Goal: Transaction & Acquisition: Book appointment/travel/reservation

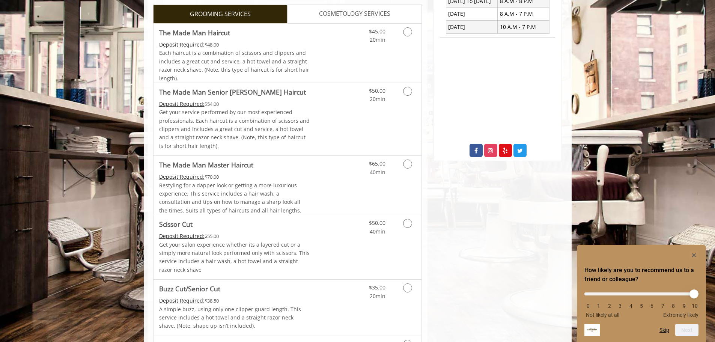
scroll to position [282, 0]
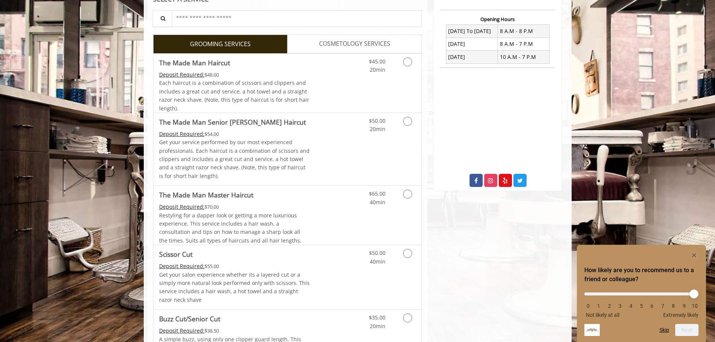
click at [351, 42] on span "COSMETOLOGY SERVICES" at bounding box center [354, 44] width 71 height 10
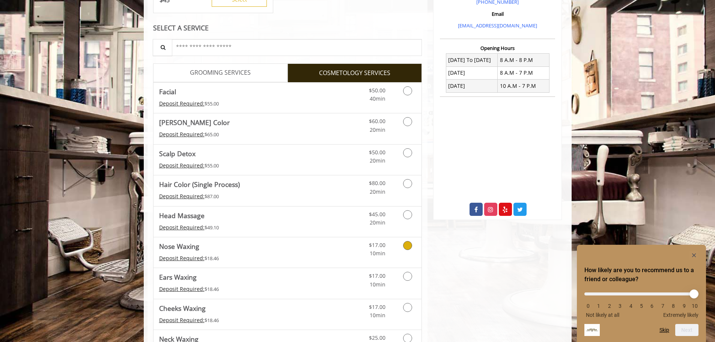
scroll to position [246, 0]
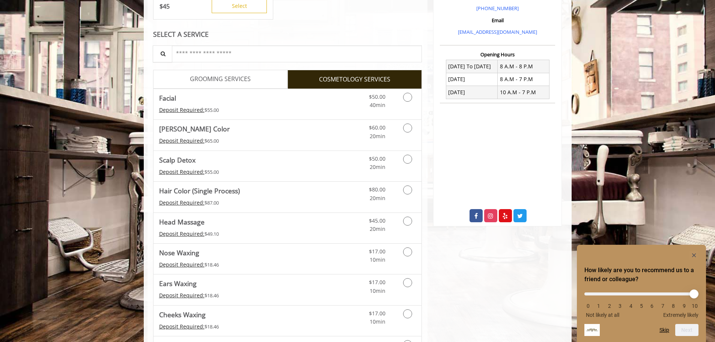
click at [231, 80] on span "GROOMING SERVICES" at bounding box center [220, 79] width 61 height 10
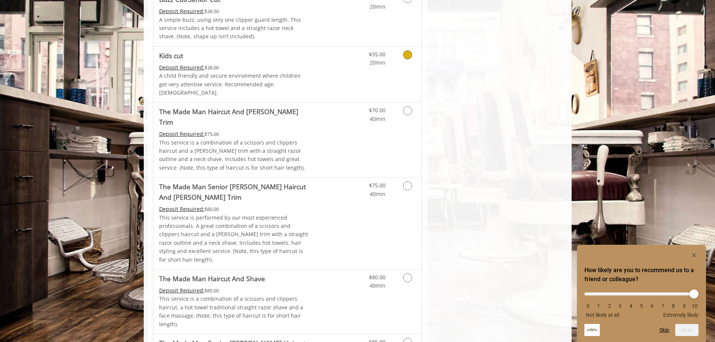
scroll to position [602, 0]
click at [315, 177] on link "Discounted Price" at bounding box center [332, 223] width 45 height 92
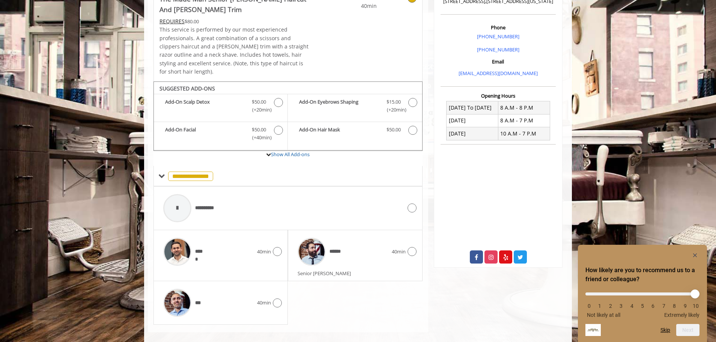
scroll to position [206, 0]
click at [269, 298] on span "40min" at bounding box center [264, 302] width 14 height 8
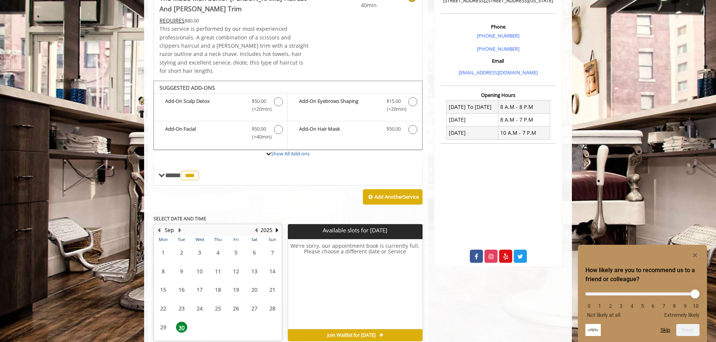
scroll to position [234, 0]
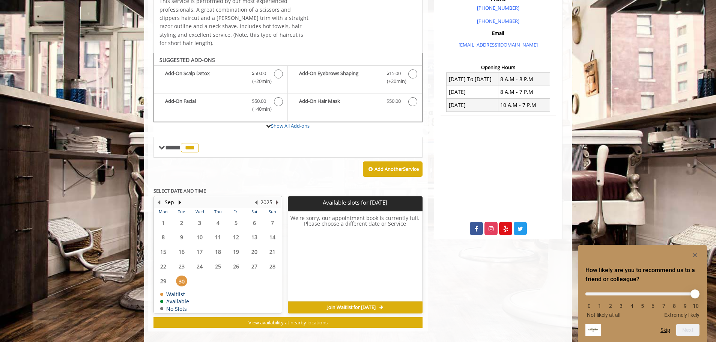
click at [275, 198] on button "Next Year" at bounding box center [277, 202] width 6 height 8
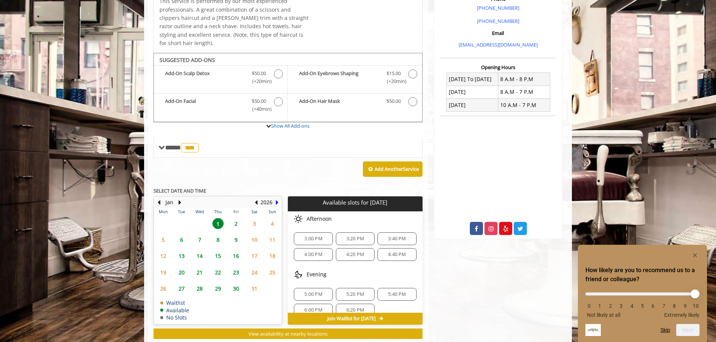
scroll to position [245, 0]
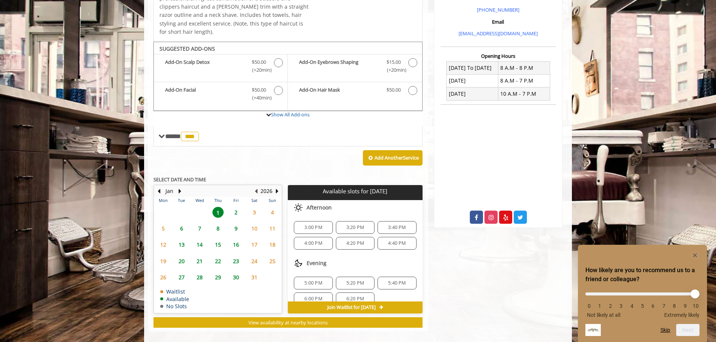
click at [255, 187] on button "Previous Year" at bounding box center [256, 191] width 6 height 8
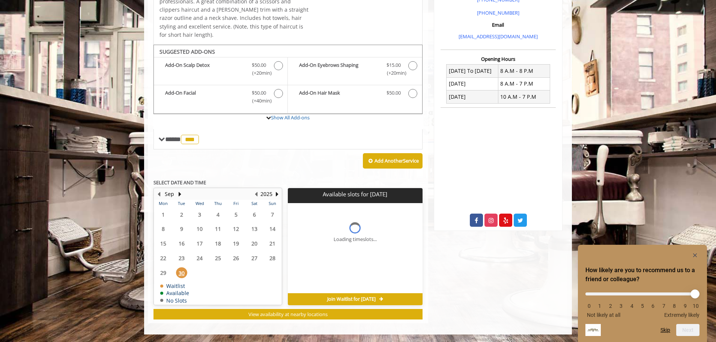
scroll to position [234, 0]
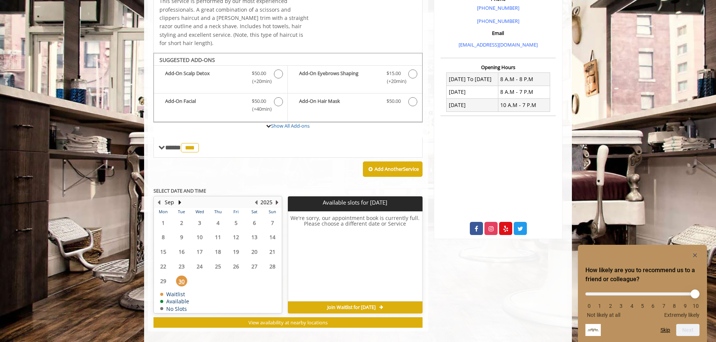
click at [276, 198] on button "Next Year" at bounding box center [277, 202] width 6 height 8
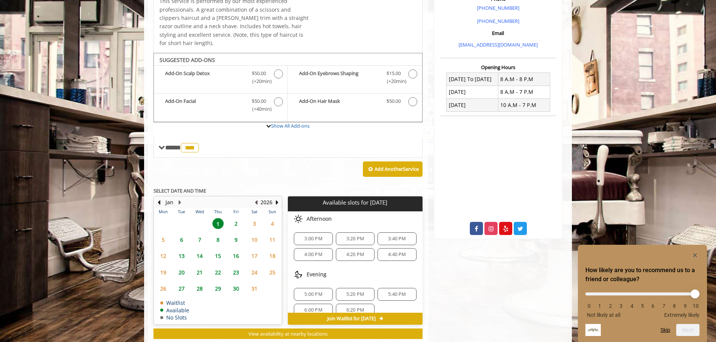
click at [258, 198] on button "Previous Year" at bounding box center [256, 202] width 6 height 8
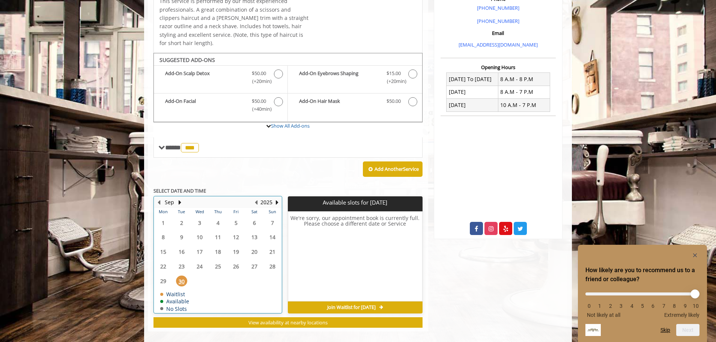
click at [193, 280] on table "Mon Tue Wed Thu Fri Sat Sun 1 2 3 4 5 6 7 8 9 10 11 12 13 14 15 16 17 18 19 20 …" at bounding box center [217, 260] width 127 height 105
click at [275, 198] on button "Next Year" at bounding box center [277, 202] width 6 height 8
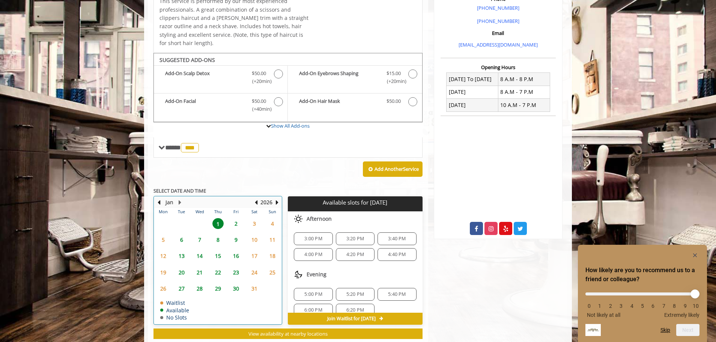
click at [200, 215] on table "Mon Tue Wed Thu Fri Sat Sun 29 30 31 1 2 3 4 5 6 7 8 9 10 11 12 13 14 15 16 17 …" at bounding box center [217, 266] width 127 height 116
click at [258, 198] on button "Previous Year" at bounding box center [256, 202] width 6 height 8
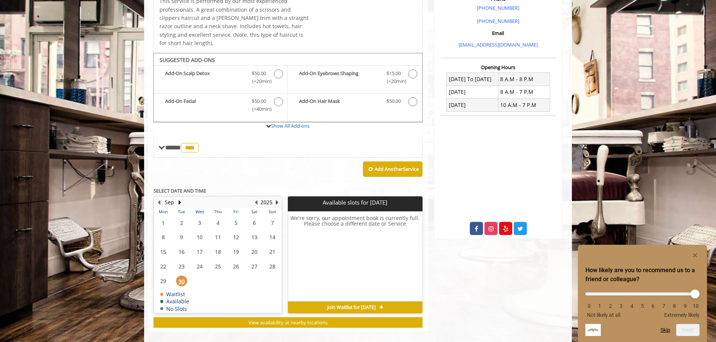
click at [275, 198] on button "Next Year" at bounding box center [277, 202] width 6 height 8
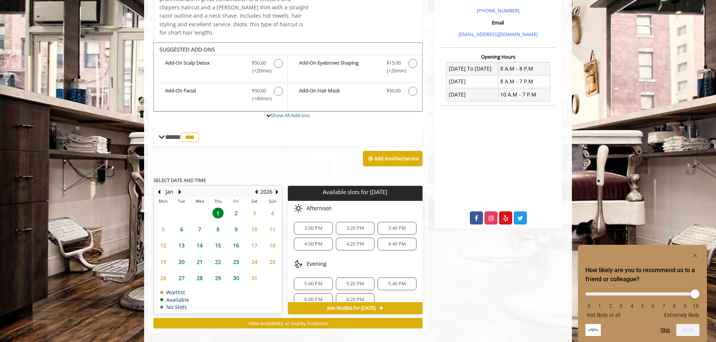
scroll to position [245, 0]
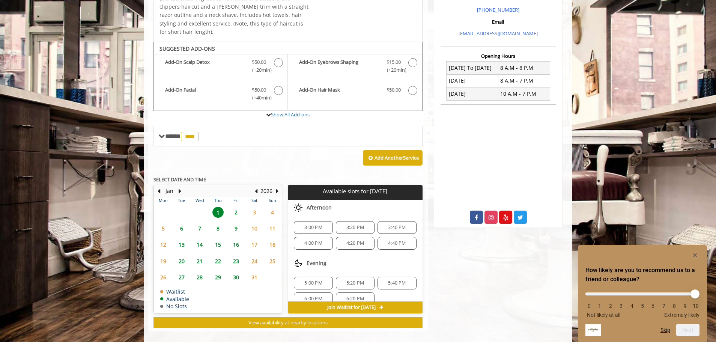
click at [237, 207] on span "2" at bounding box center [236, 212] width 11 height 11
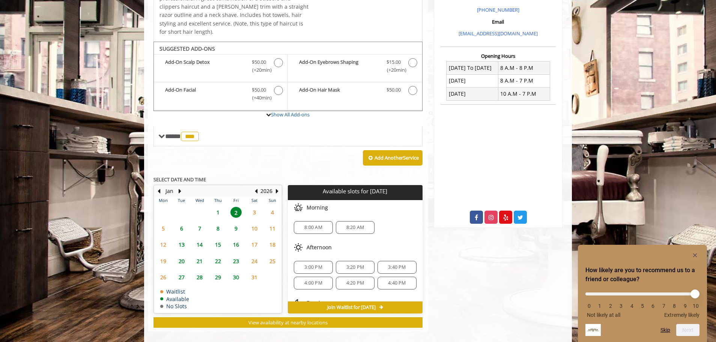
click at [220, 207] on span "1" at bounding box center [217, 212] width 11 height 11
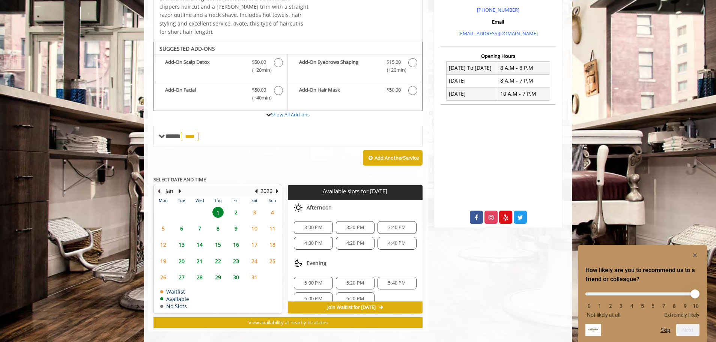
click at [158, 187] on button "Previous Month" at bounding box center [159, 191] width 6 height 8
click at [158, 183] on b "SELECT DATE AND TIME" at bounding box center [180, 179] width 53 height 7
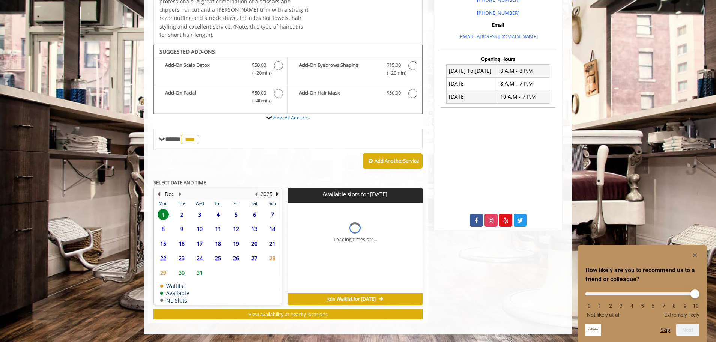
scroll to position [234, 0]
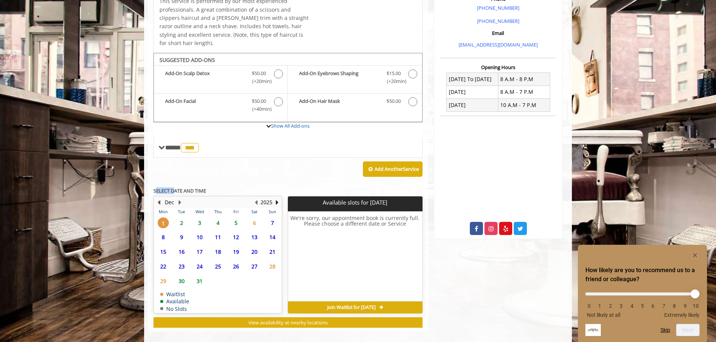
click at [159, 198] on button "Previous Month" at bounding box center [159, 202] width 6 height 8
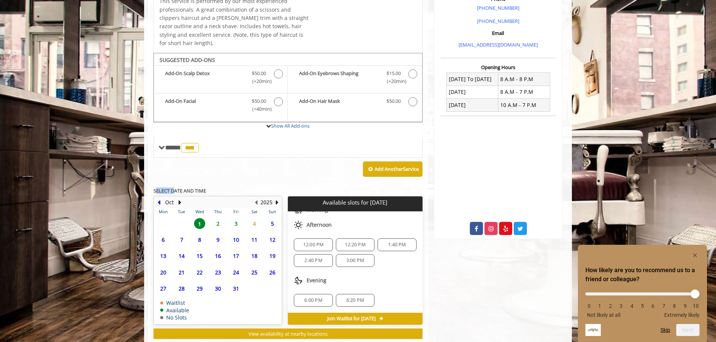
scroll to position [245, 0]
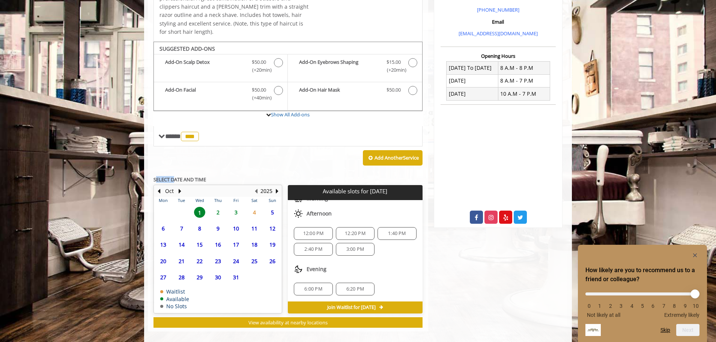
click at [360, 231] on span "12:20 PM" at bounding box center [355, 234] width 21 height 6
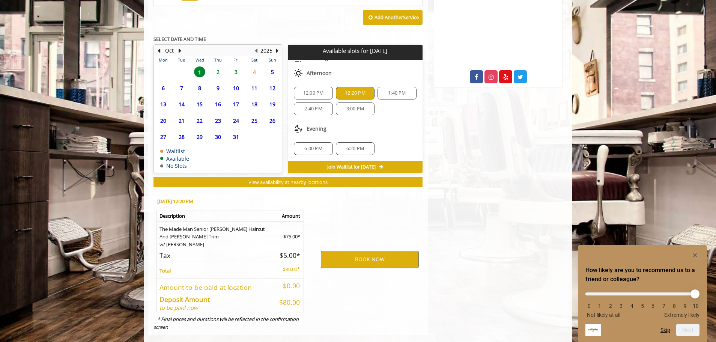
scroll to position [388, 0]
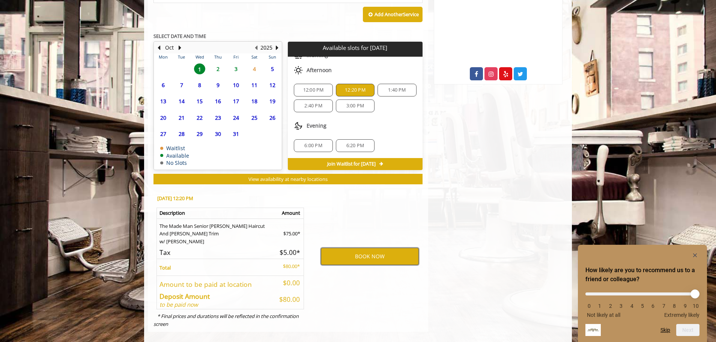
click at [365, 253] on button "BOOK NOW" at bounding box center [370, 256] width 98 height 17
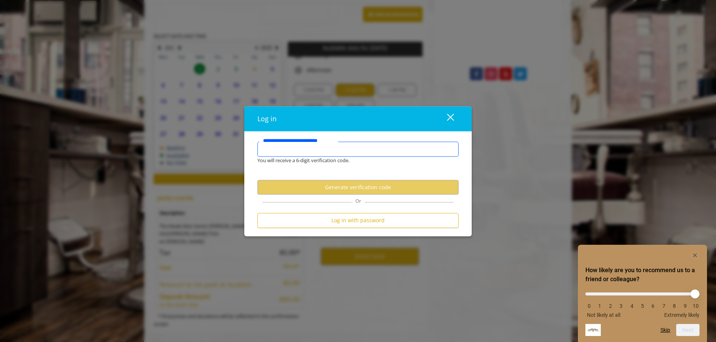
click at [330, 148] on input "**********" at bounding box center [358, 149] width 201 height 15
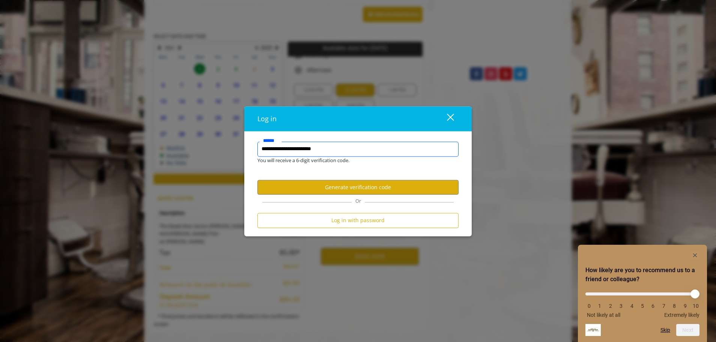
type input "**********"
click at [452, 116] on div "close dialog" at bounding box center [450, 117] width 7 height 7
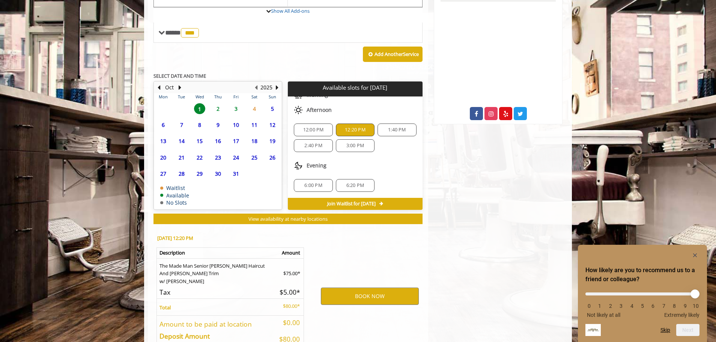
scroll to position [338, 0]
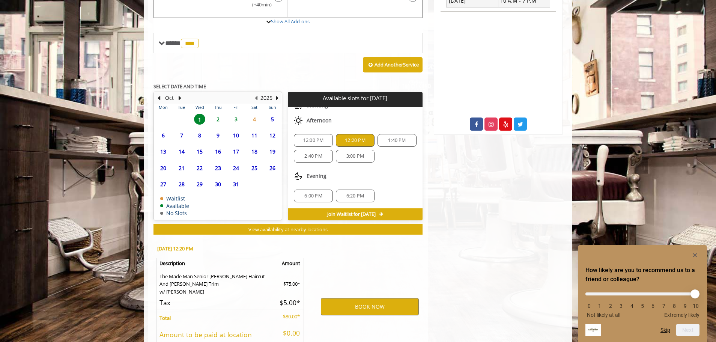
click at [324, 193] on span "6:00 PM" at bounding box center [313, 196] width 32 height 6
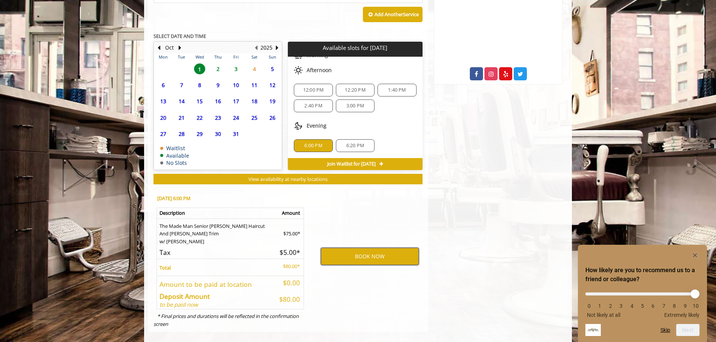
click at [354, 251] on button "BOOK NOW" at bounding box center [370, 256] width 98 height 17
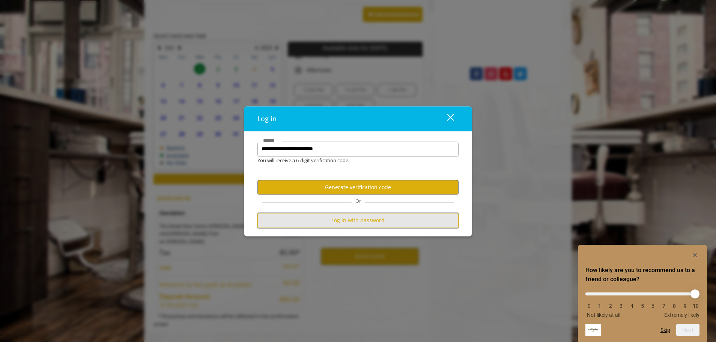
click at [341, 225] on button "Log in with password" at bounding box center [358, 220] width 201 height 15
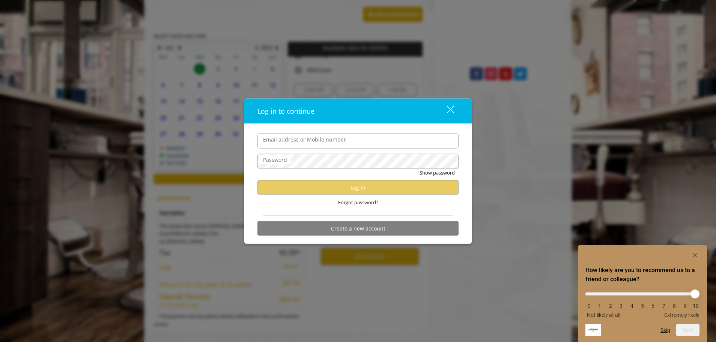
type input "**********"
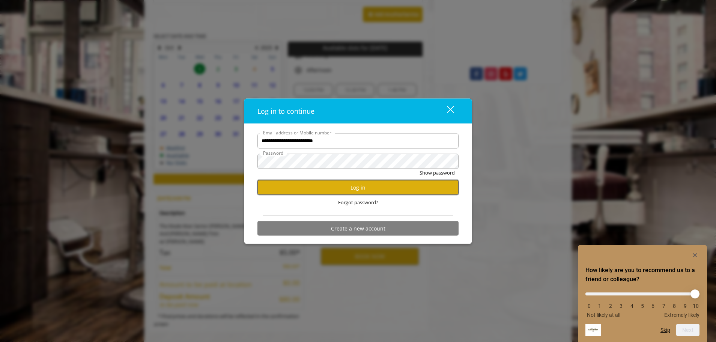
click at [324, 186] on button "Log in" at bounding box center [358, 187] width 201 height 15
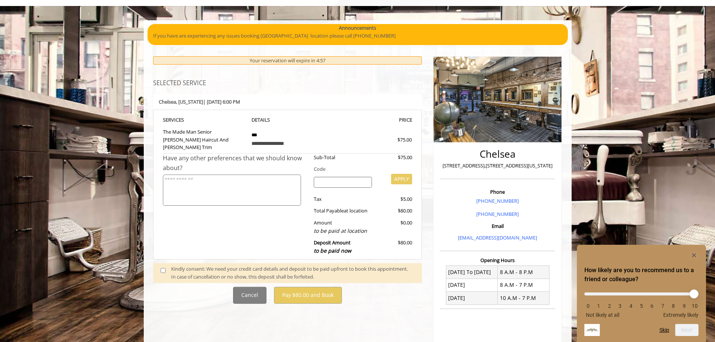
scroll to position [75, 0]
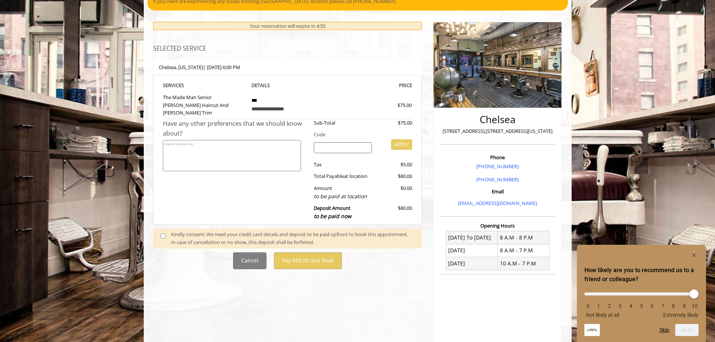
click at [223, 231] on div "Kindly consent: We need your credit card details and deposit to be paid upfront…" at bounding box center [292, 239] width 243 height 16
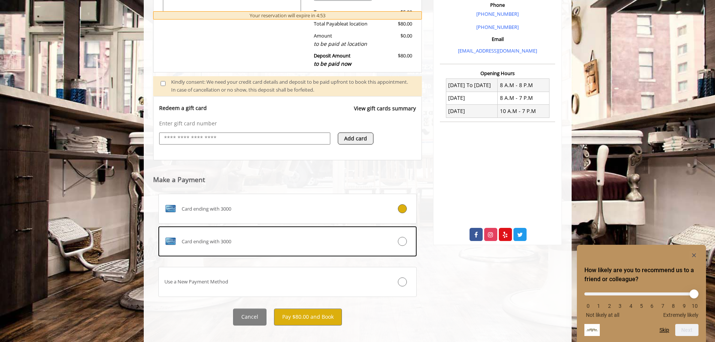
scroll to position [228, 0]
click at [303, 309] on button "Pay $80.00 and Book" at bounding box center [308, 316] width 68 height 17
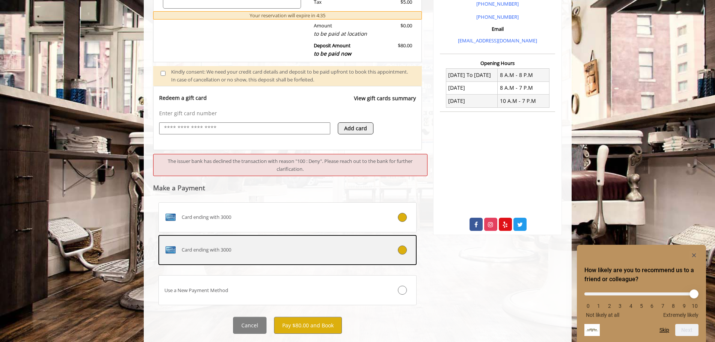
scroll to position [249, 0]
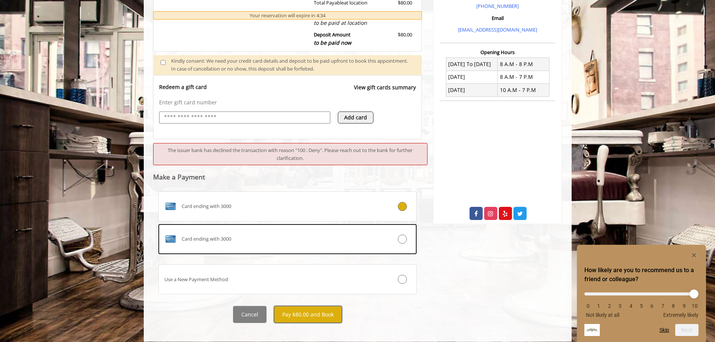
click at [300, 306] on button "Pay $80.00 and Book" at bounding box center [308, 314] width 68 height 17
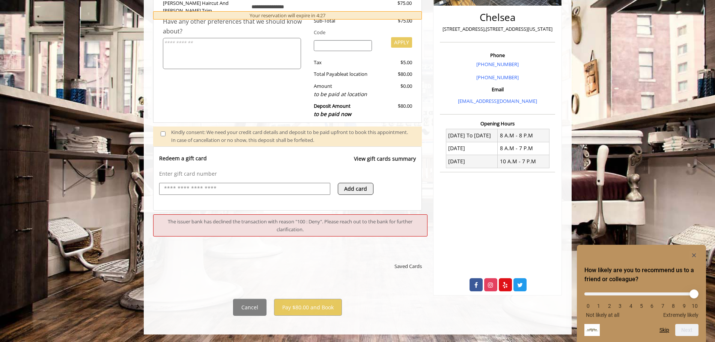
scroll to position [170, 0]
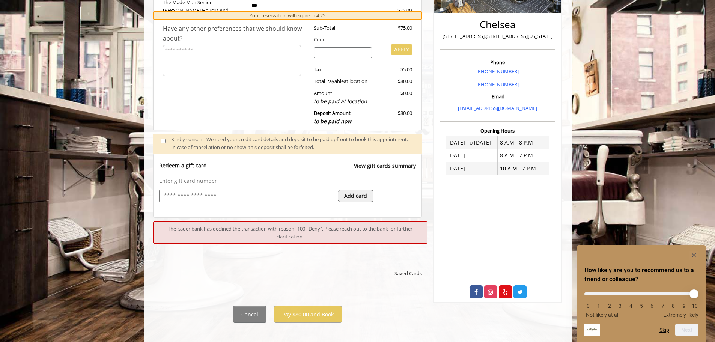
click at [299, 243] on webstore-payments "The issuer bank has declined the transaction with reason "100 : Deny". Please r…" at bounding box center [287, 260] width 269 height 85
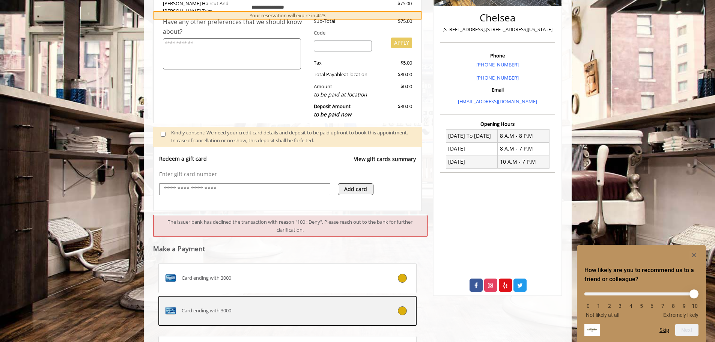
click at [299, 305] on div "Card ending with 3000" at bounding box center [266, 311] width 215 height 12
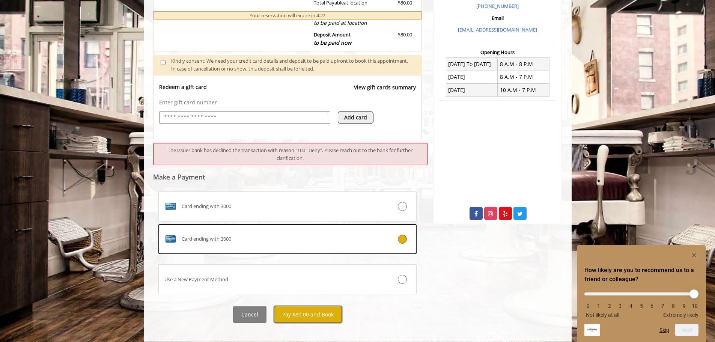
click at [307, 309] on button "Pay $80.00 and Book" at bounding box center [308, 314] width 68 height 17
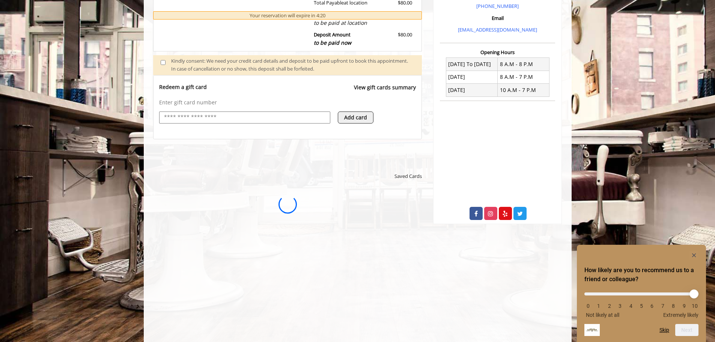
scroll to position [0, 0]
